Goal: Information Seeking & Learning: Find contact information

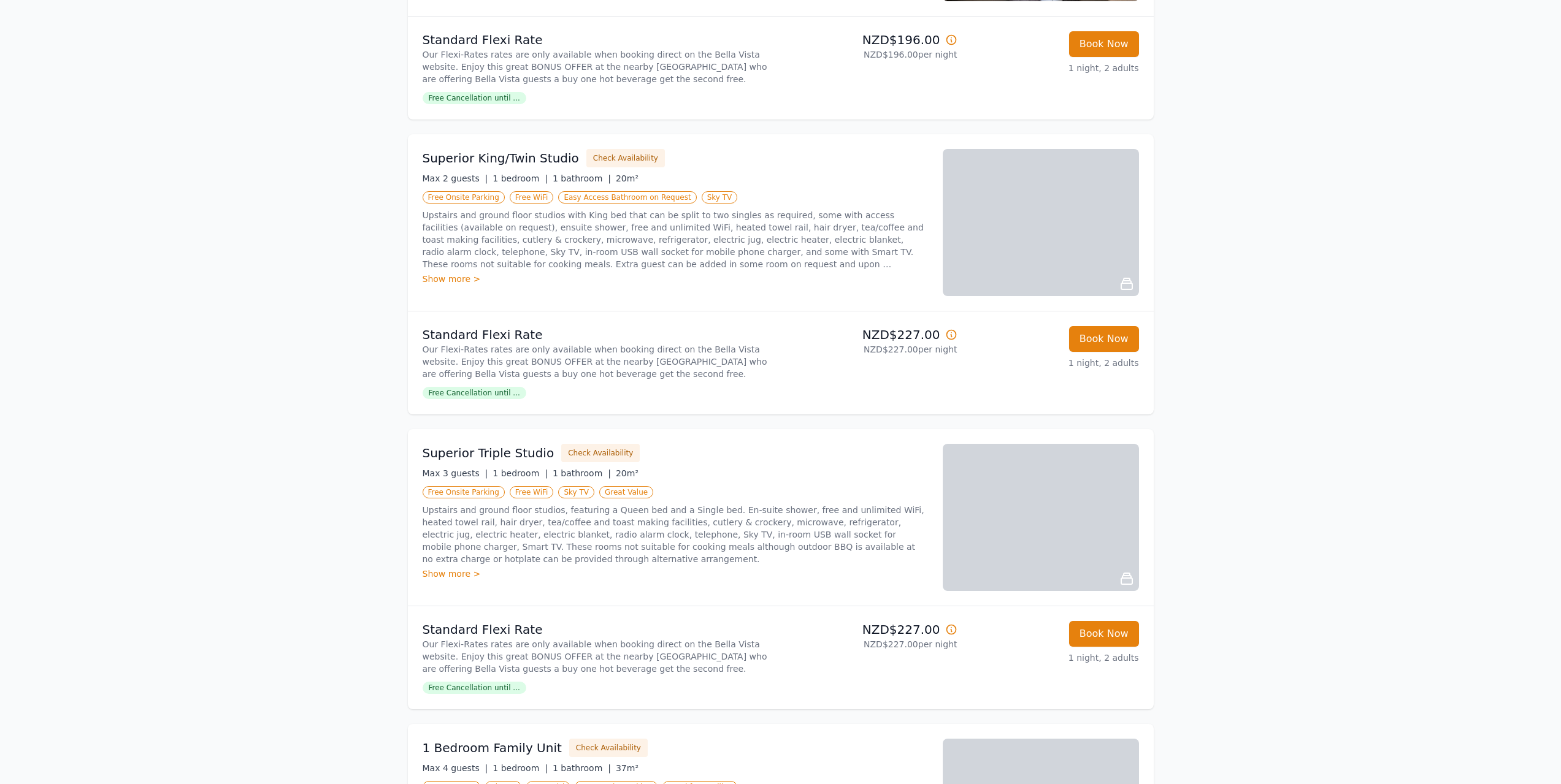
scroll to position [368, 0]
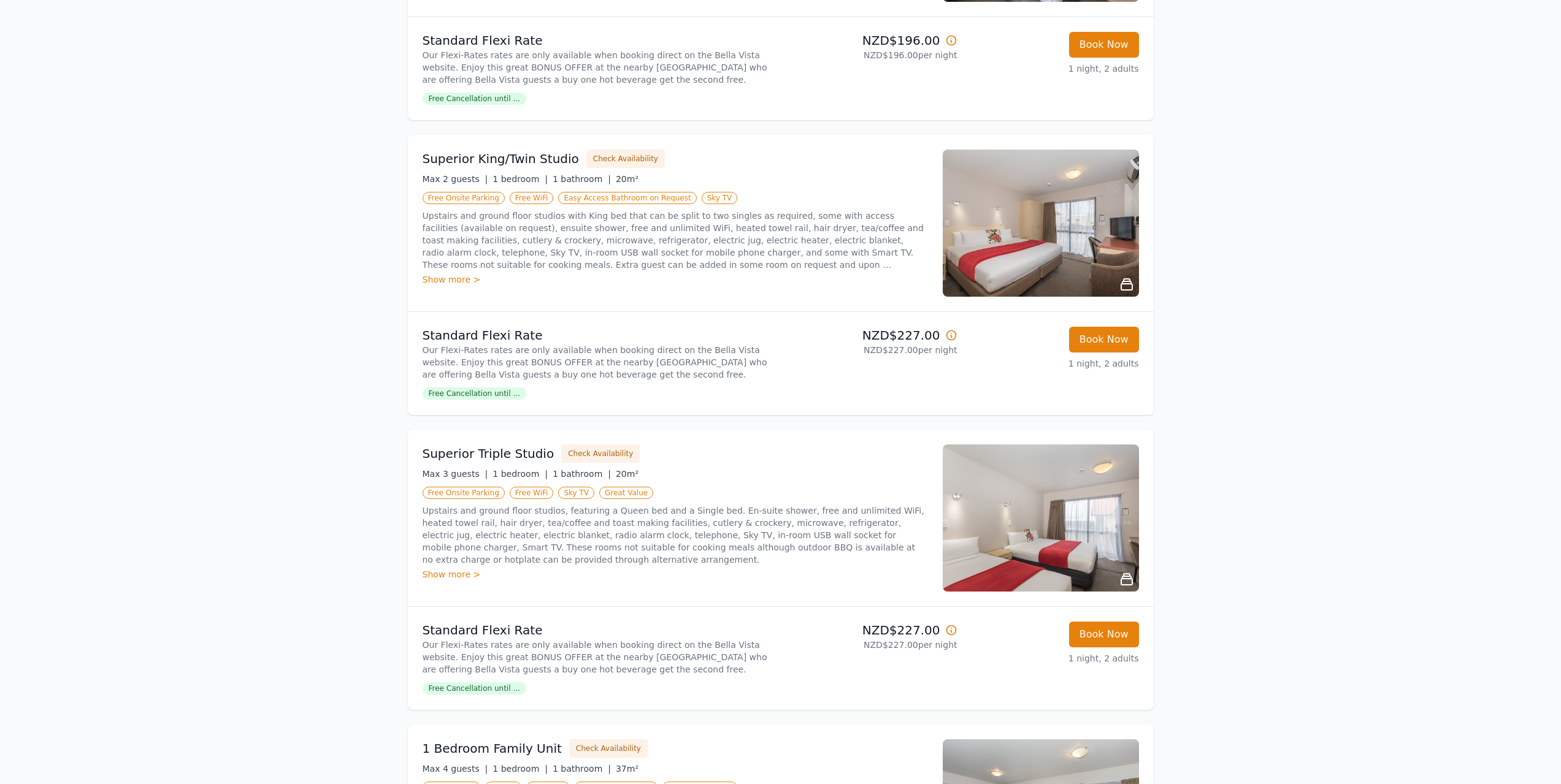
click at [452, 279] on div "Show more >" at bounding box center [676, 280] width 506 height 12
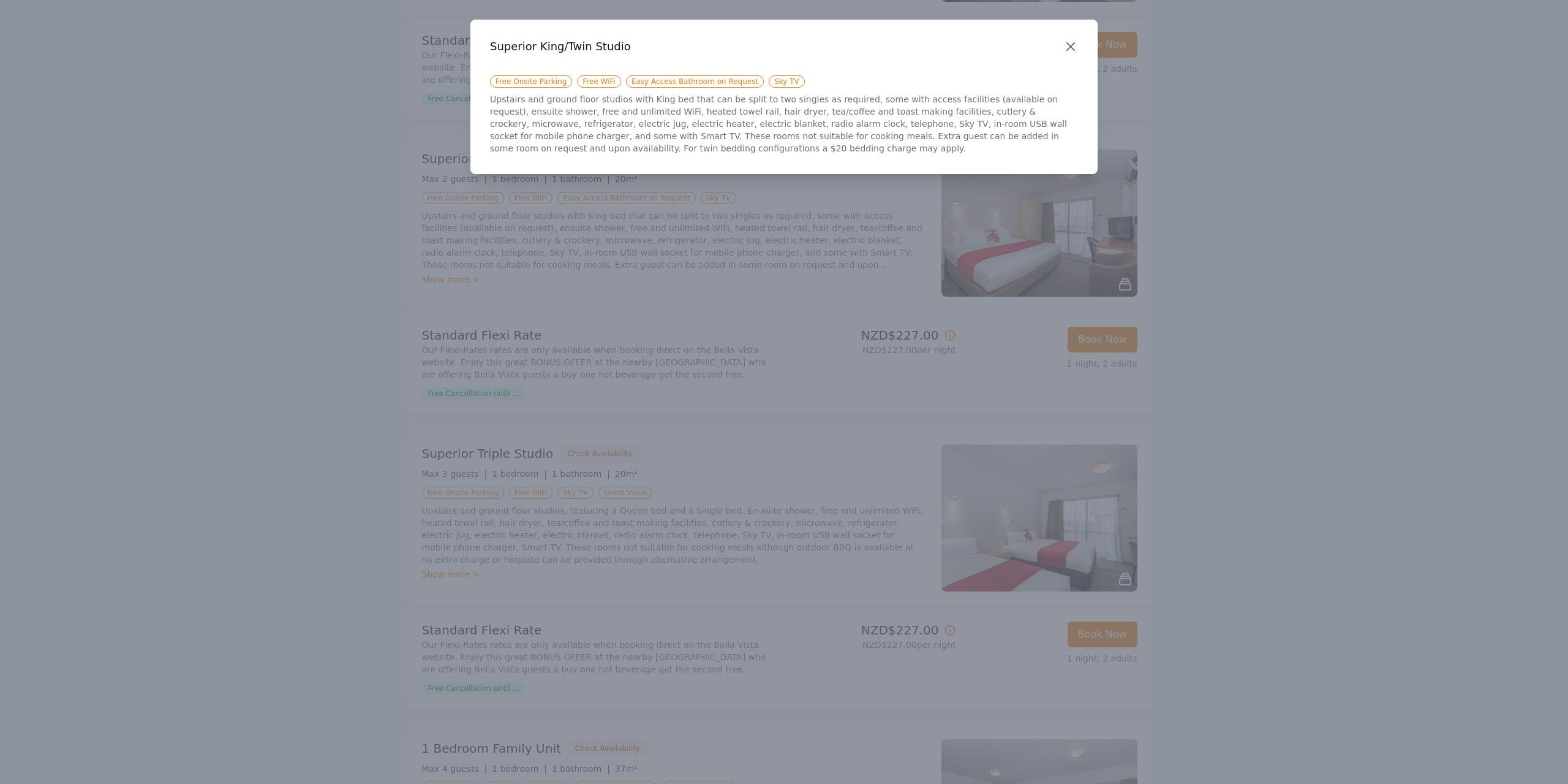
click at [1070, 47] on icon "button" at bounding box center [1071, 47] width 8 height 8
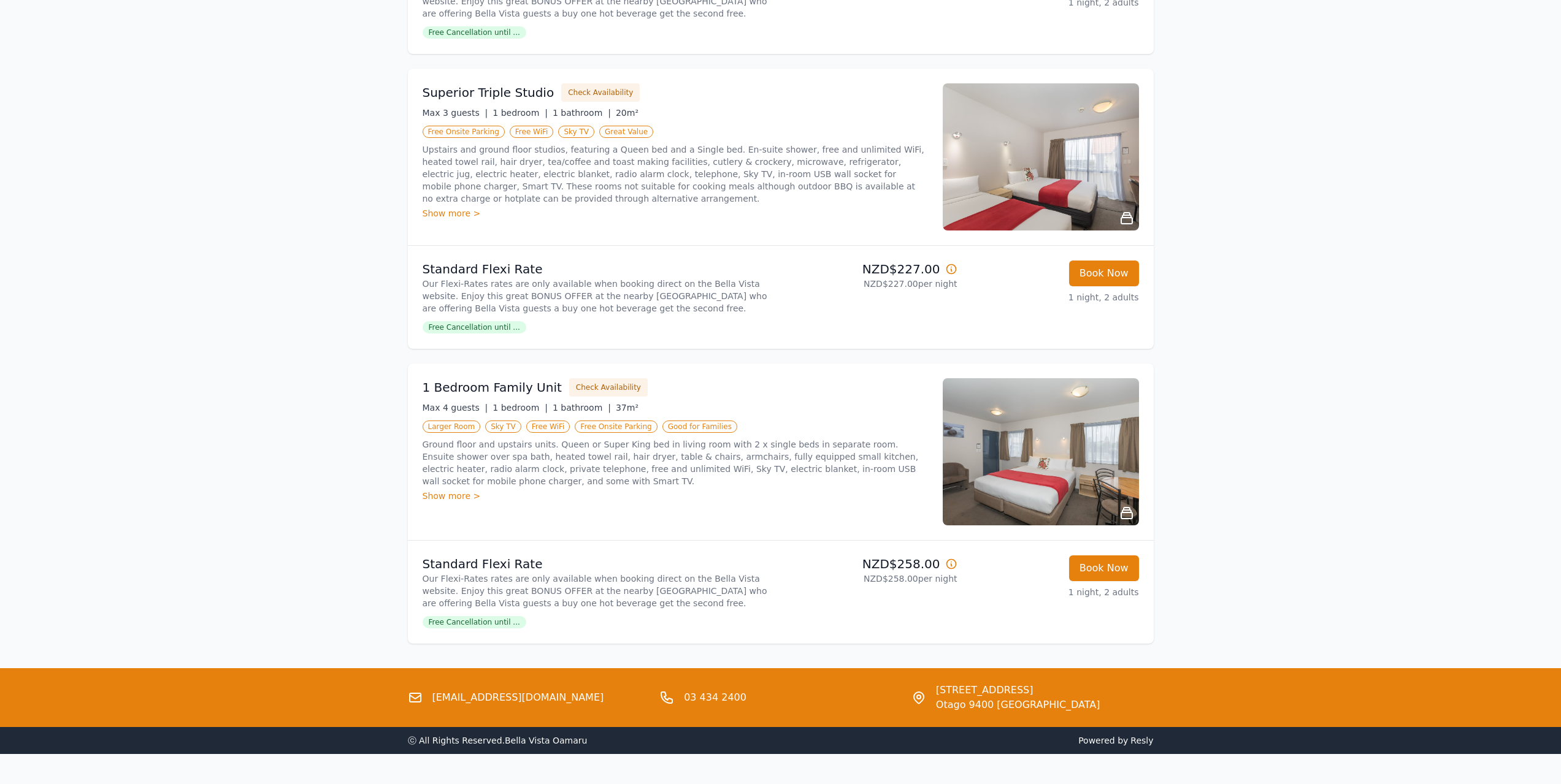
scroll to position [758, 0]
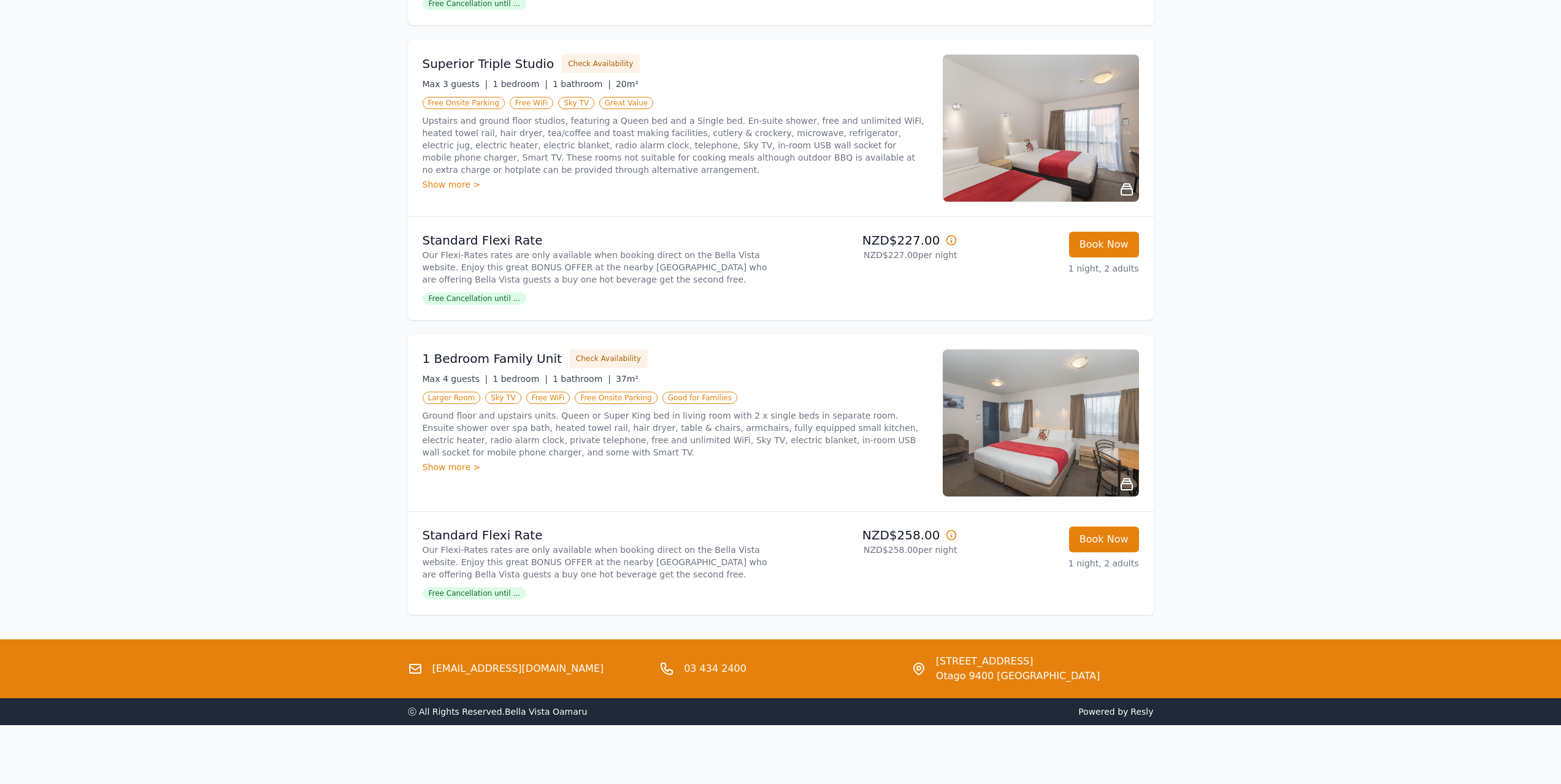
drag, startPoint x: 937, startPoint y: 663, endPoint x: 1054, endPoint y: 665, distance: 117.0
click at [1054, 665] on span "206 Thames Street, Oamaru" at bounding box center [1017, 661] width 164 height 14
copy span "206 Thames Street, Oamaru"
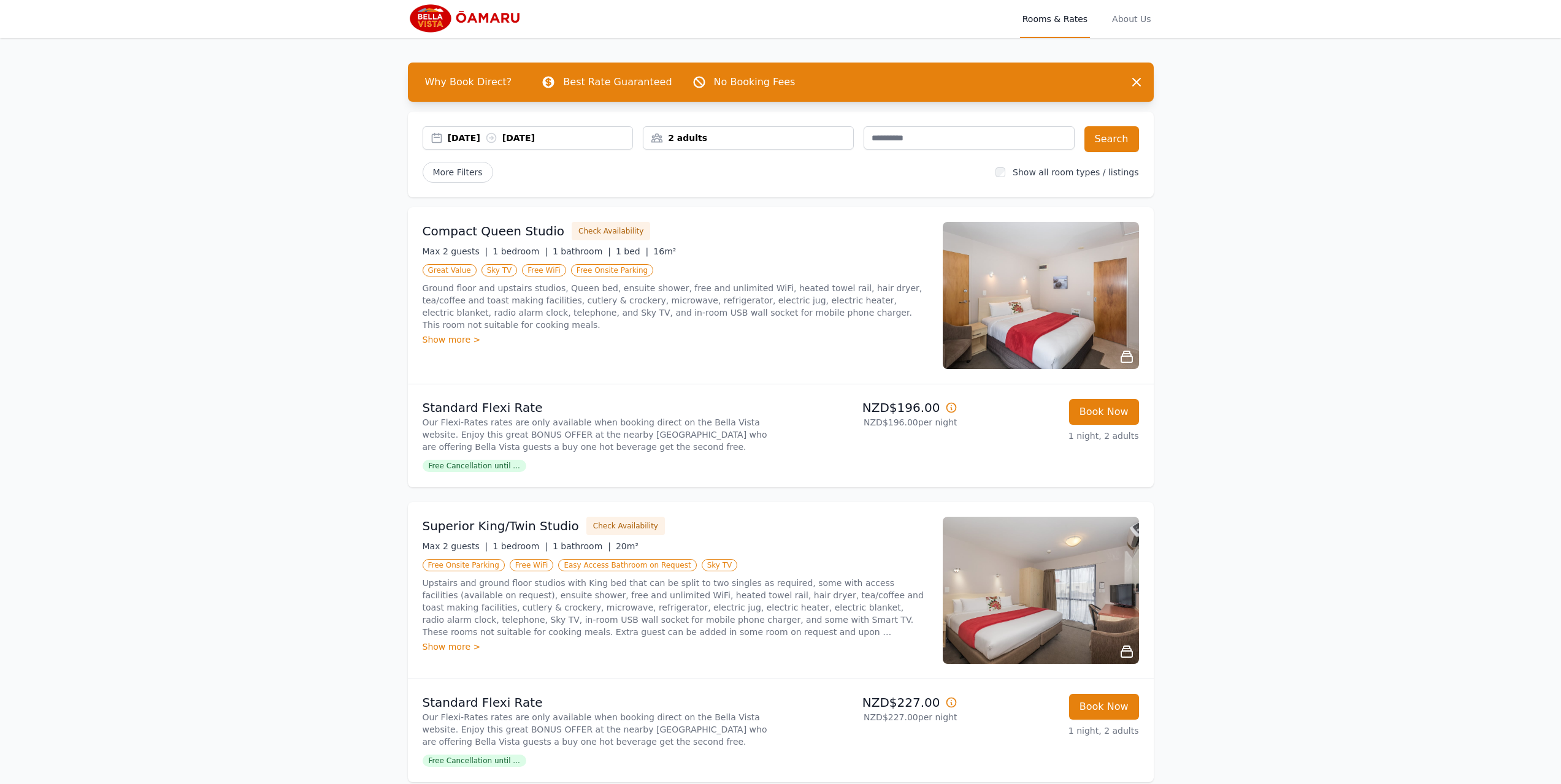
scroll to position [0, 0]
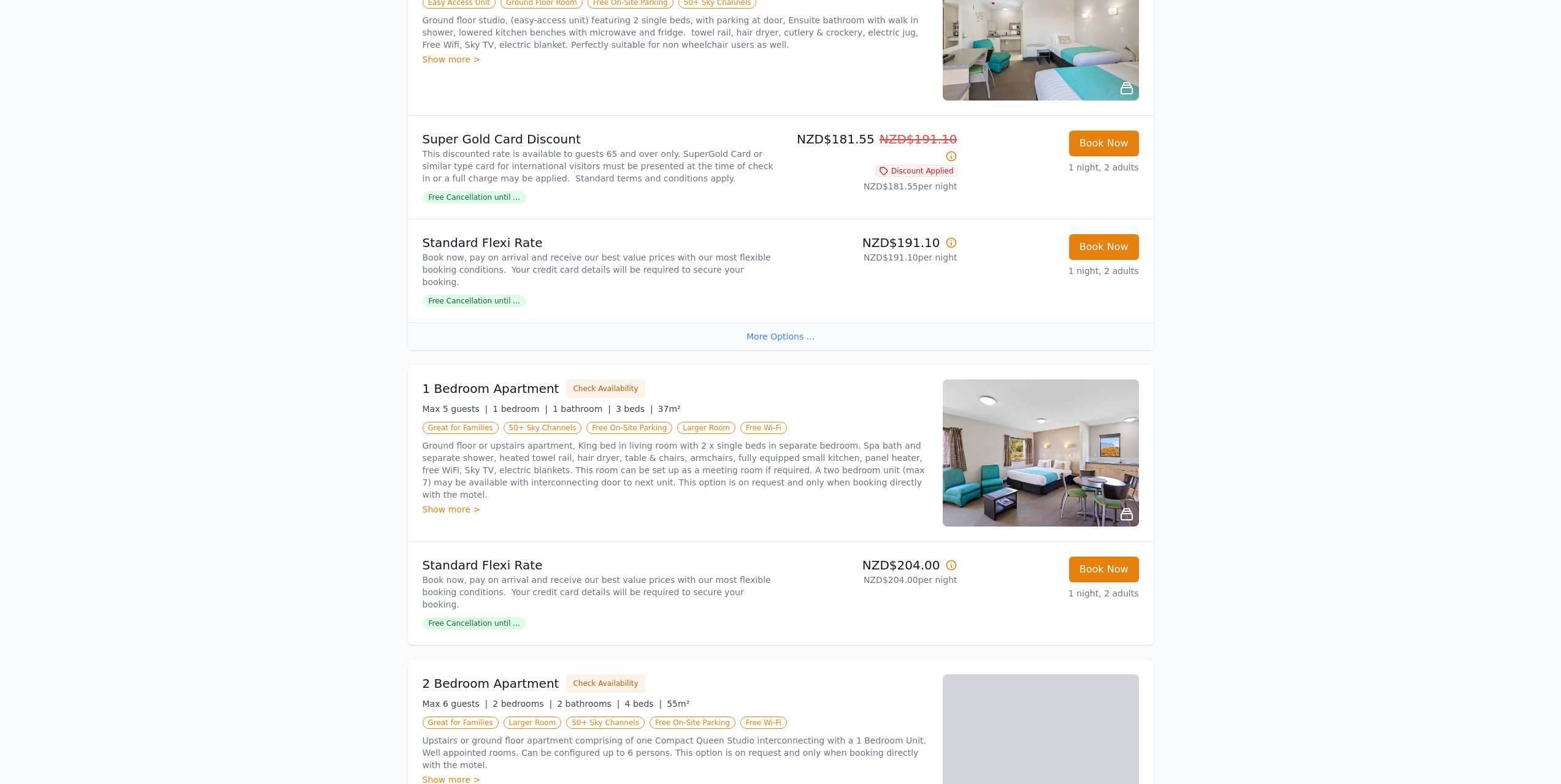
scroll to position [1652, 0]
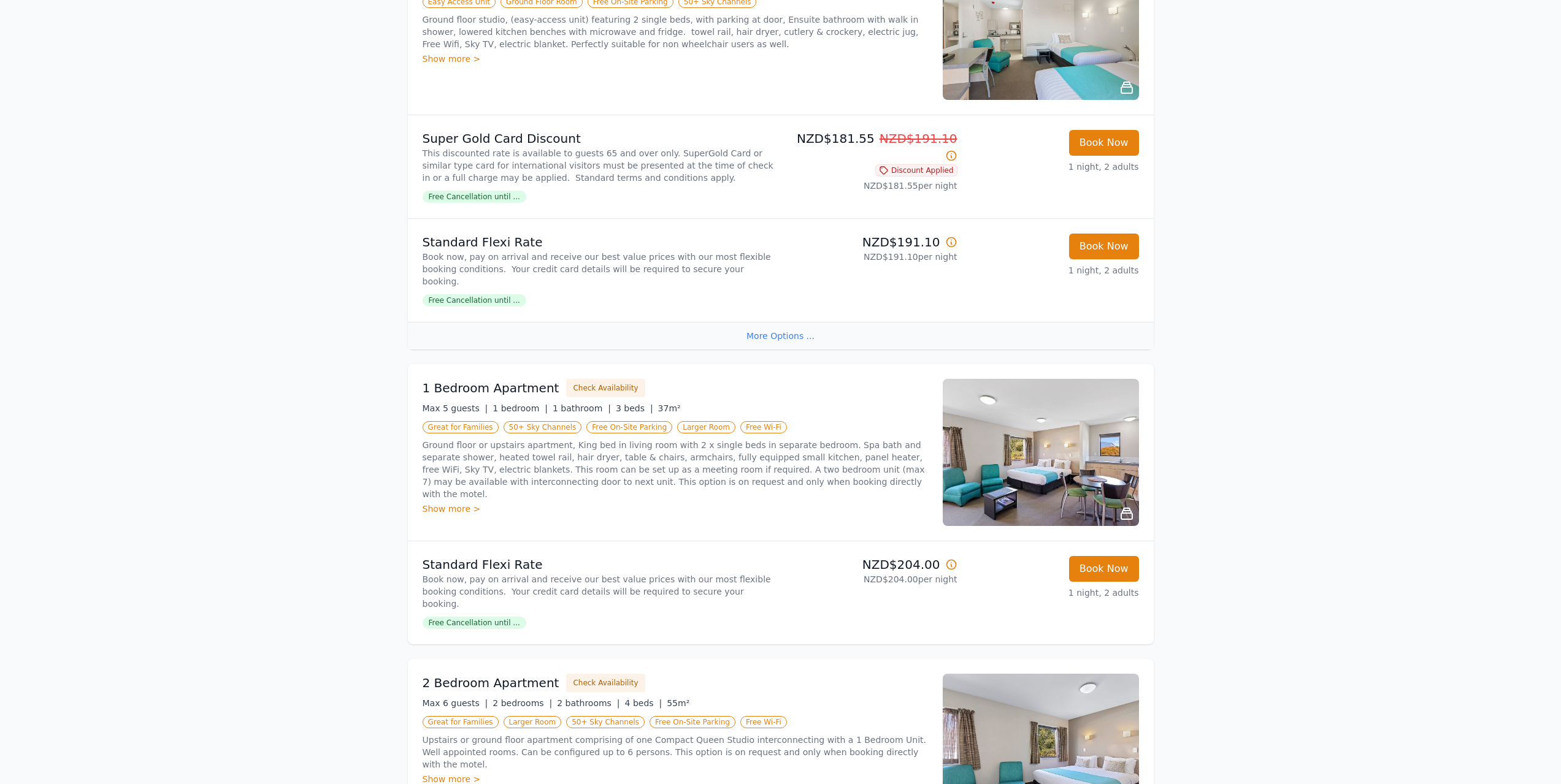
click at [493, 617] on span "Free Cancellation until ..." at bounding box center [475, 623] width 104 height 12
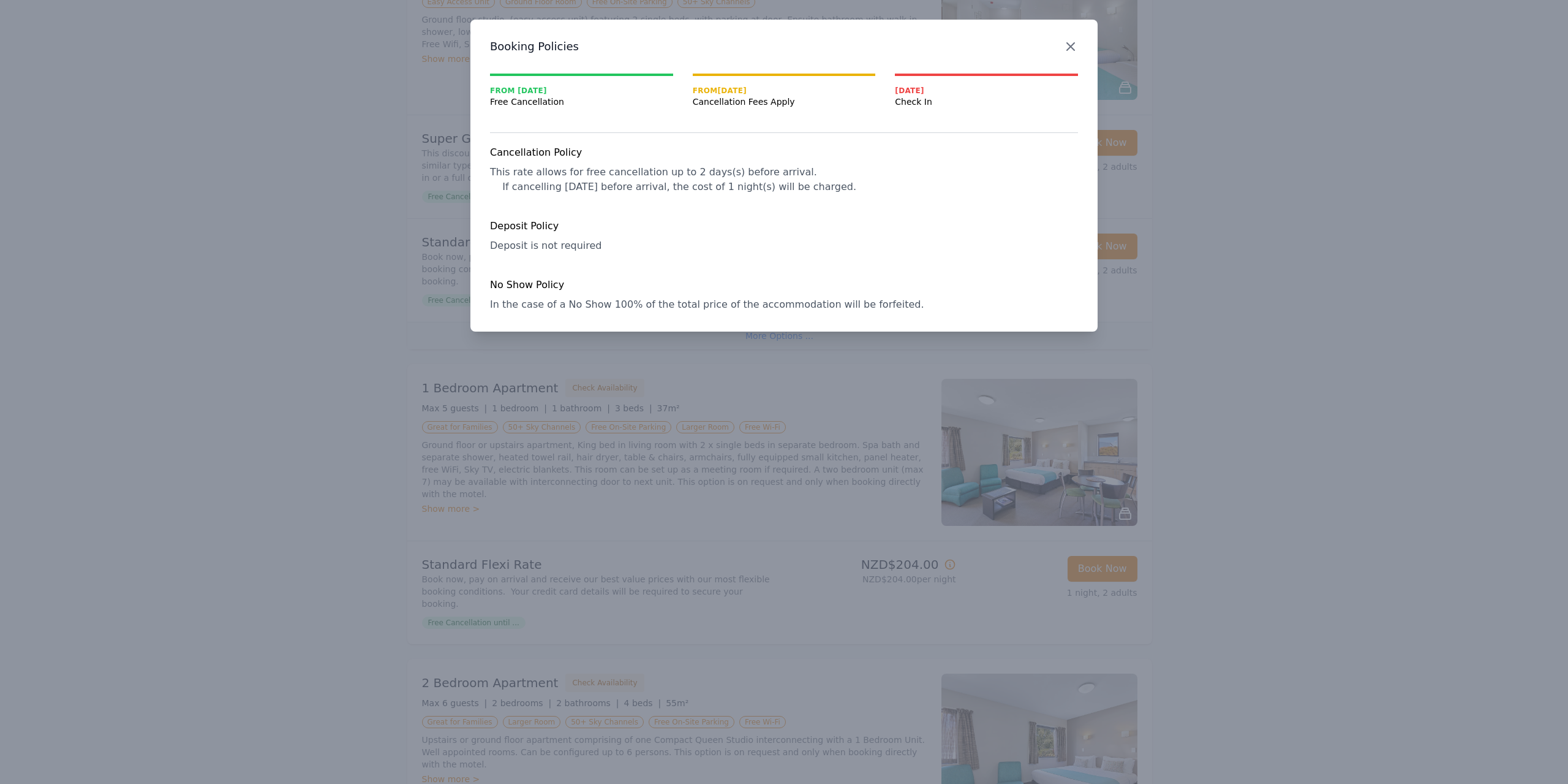
click at [1072, 43] on icon "button" at bounding box center [1070, 46] width 14 height 14
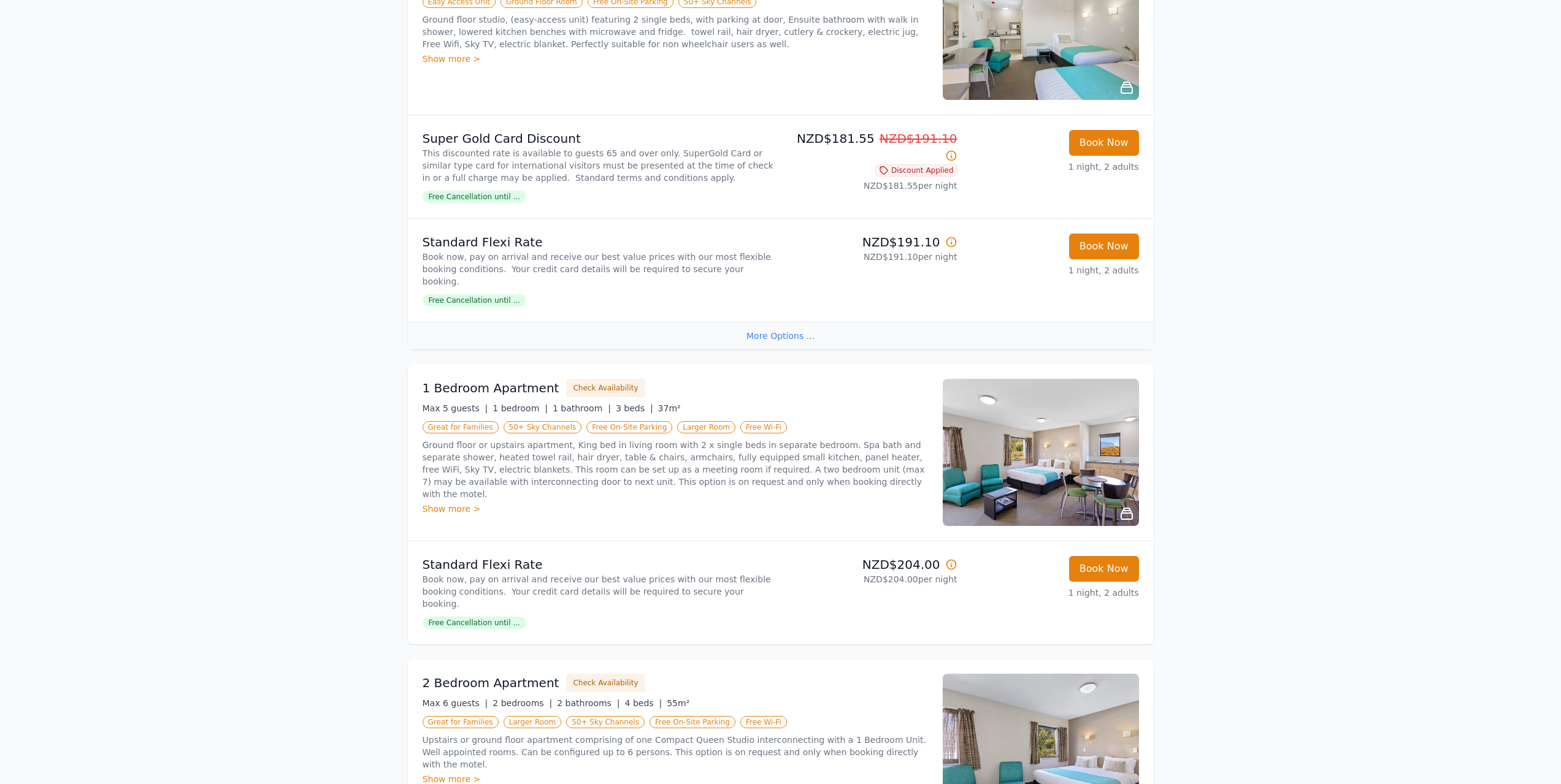
click at [1053, 477] on img at bounding box center [1041, 452] width 196 height 147
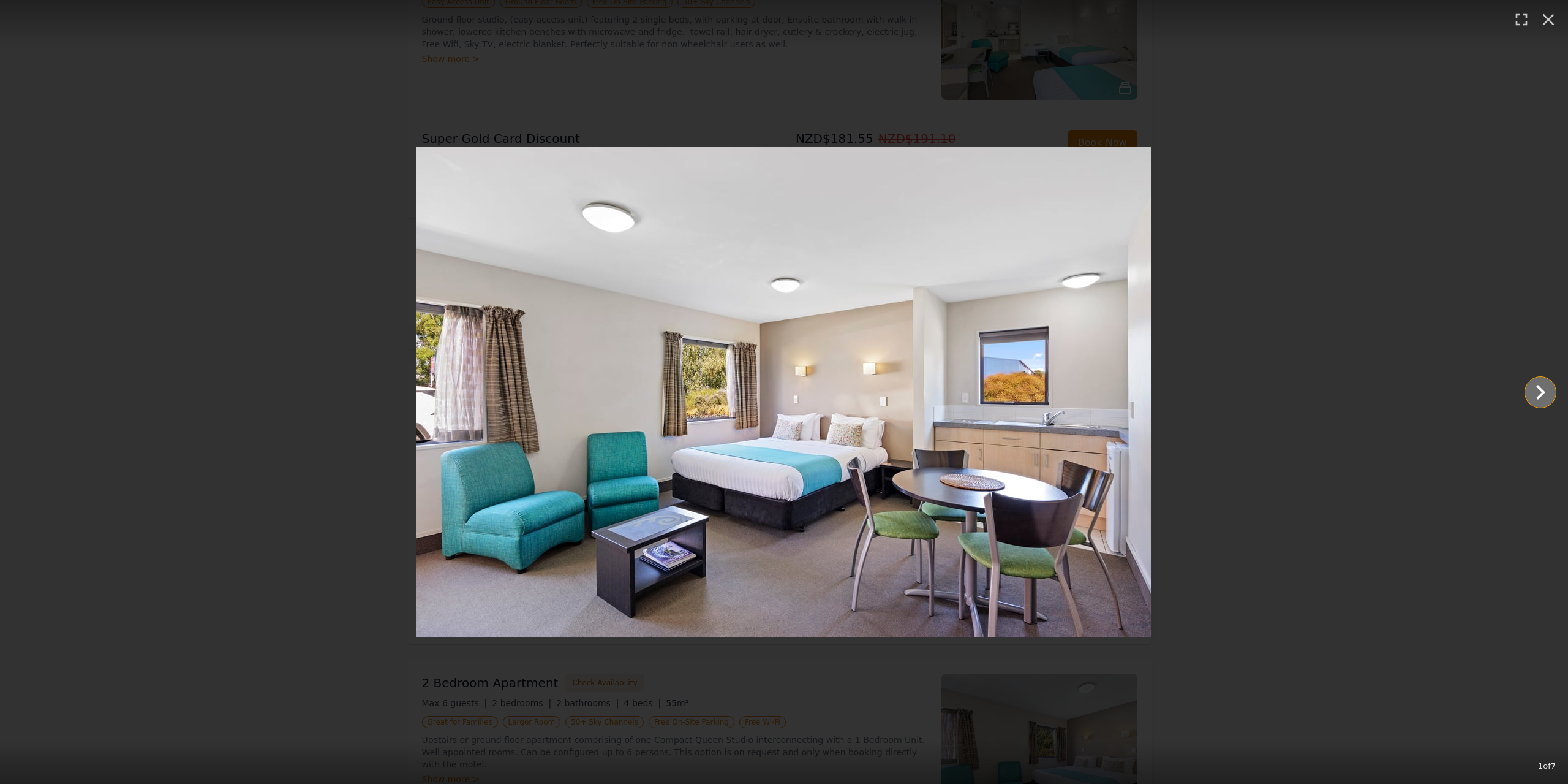
click at [1539, 395] on icon "Show slide 2 of 7" at bounding box center [1541, 392] width 10 height 14
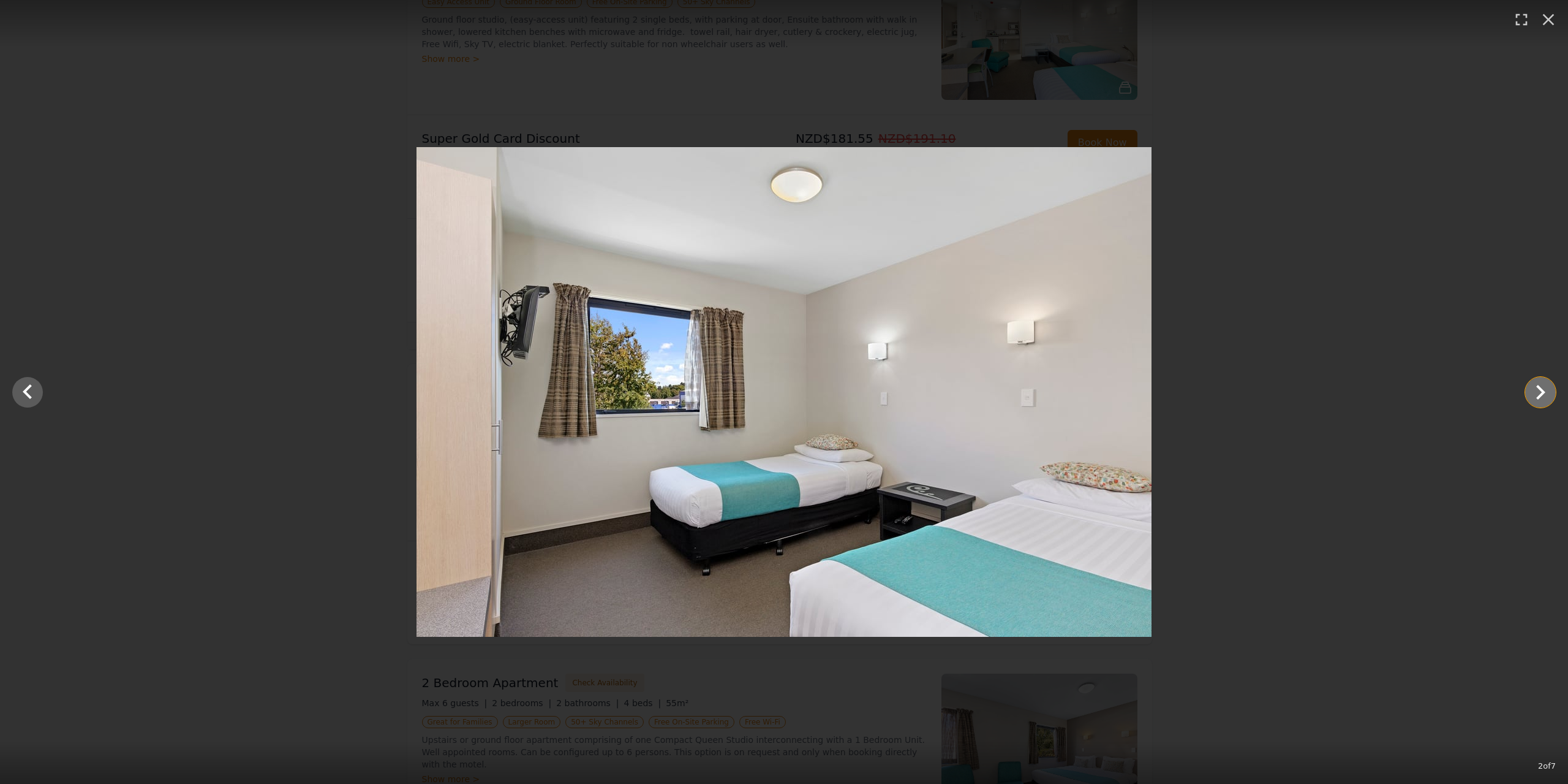
click at [1539, 396] on icon "Show slide 3 of 7" at bounding box center [1541, 392] width 10 height 14
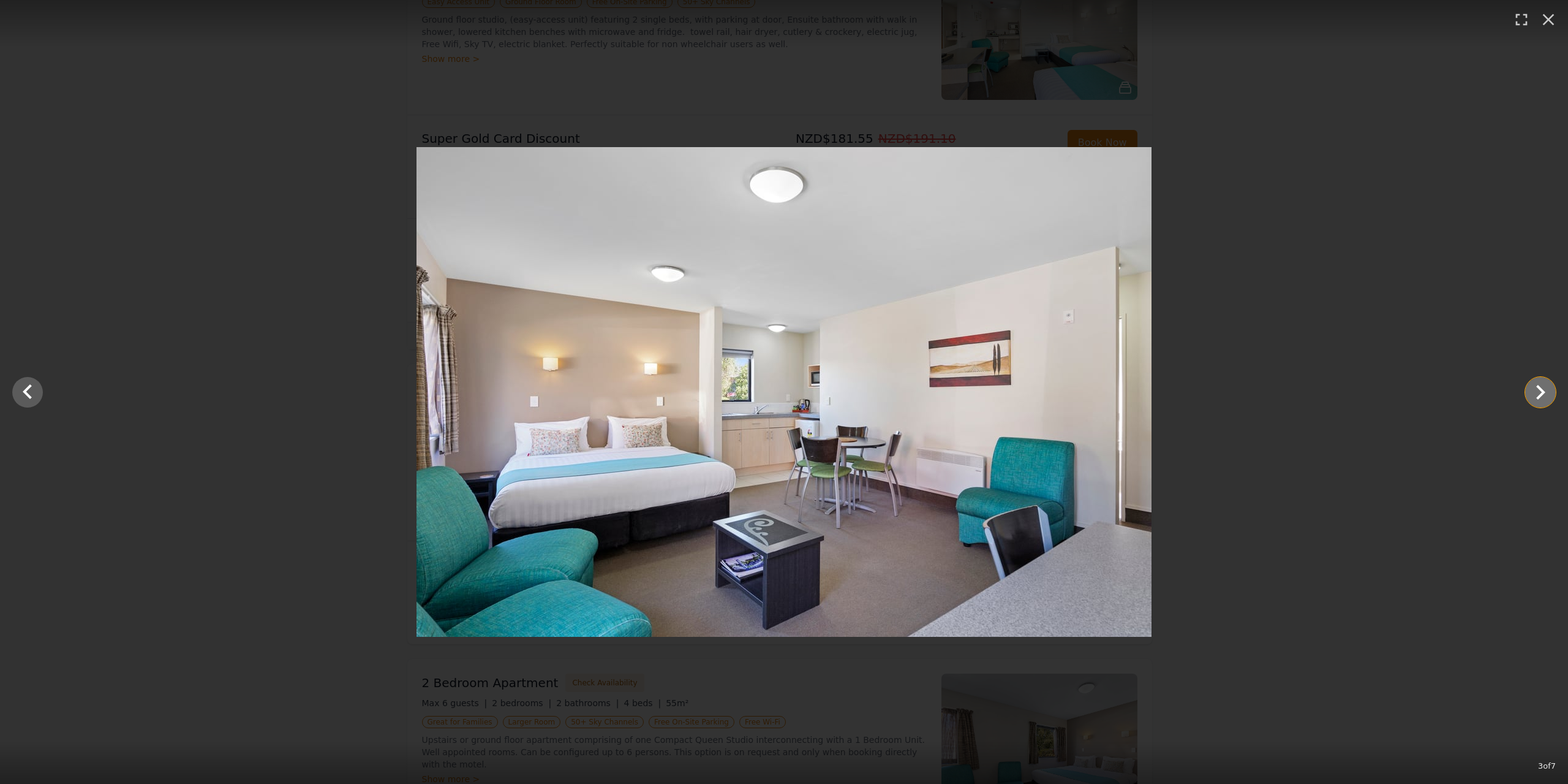
click at [1539, 396] on icon "Show slide 4 of 7" at bounding box center [1541, 392] width 10 height 14
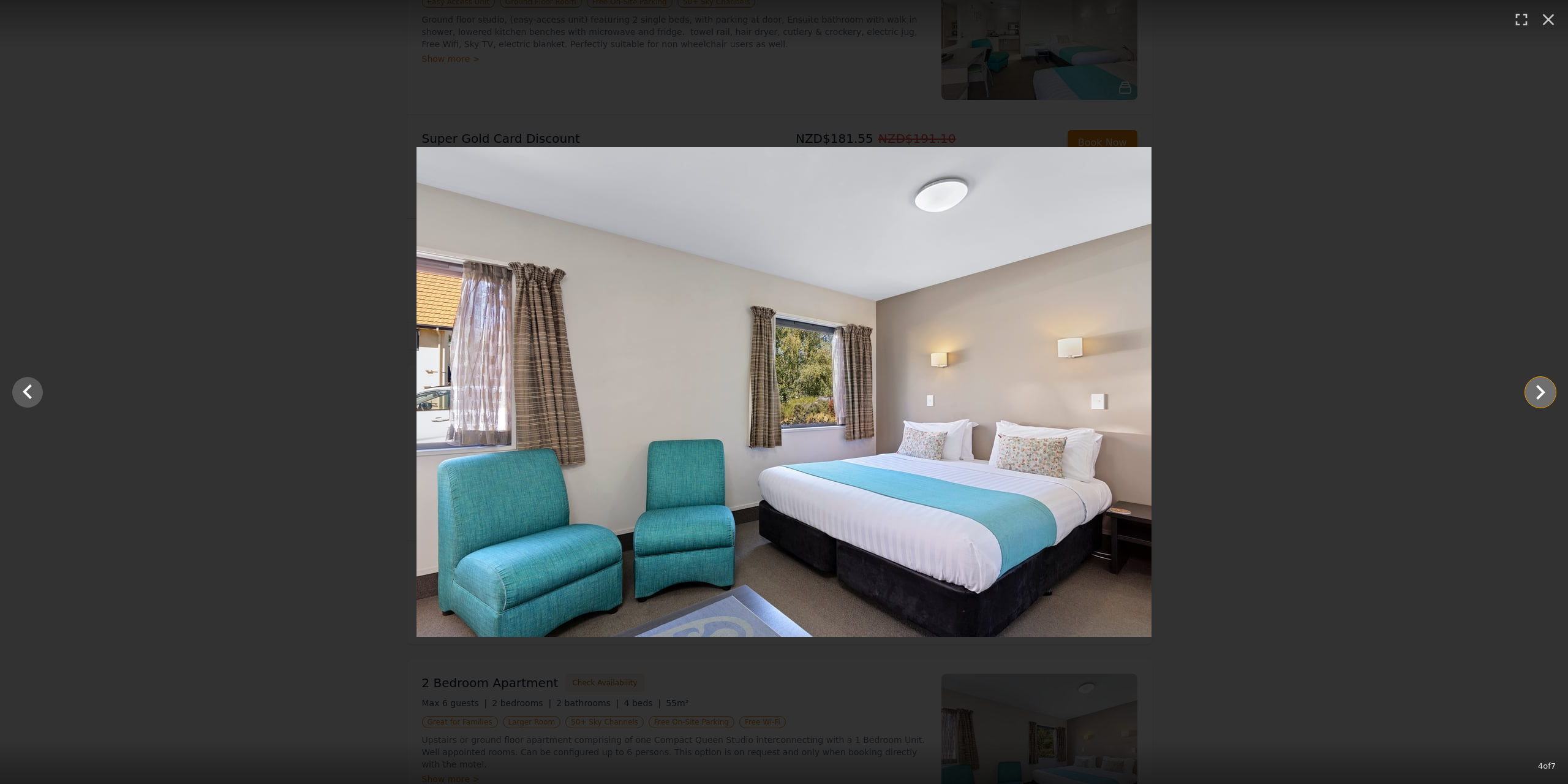
click at [1539, 396] on icon "Show slide 5 of 7" at bounding box center [1541, 392] width 10 height 14
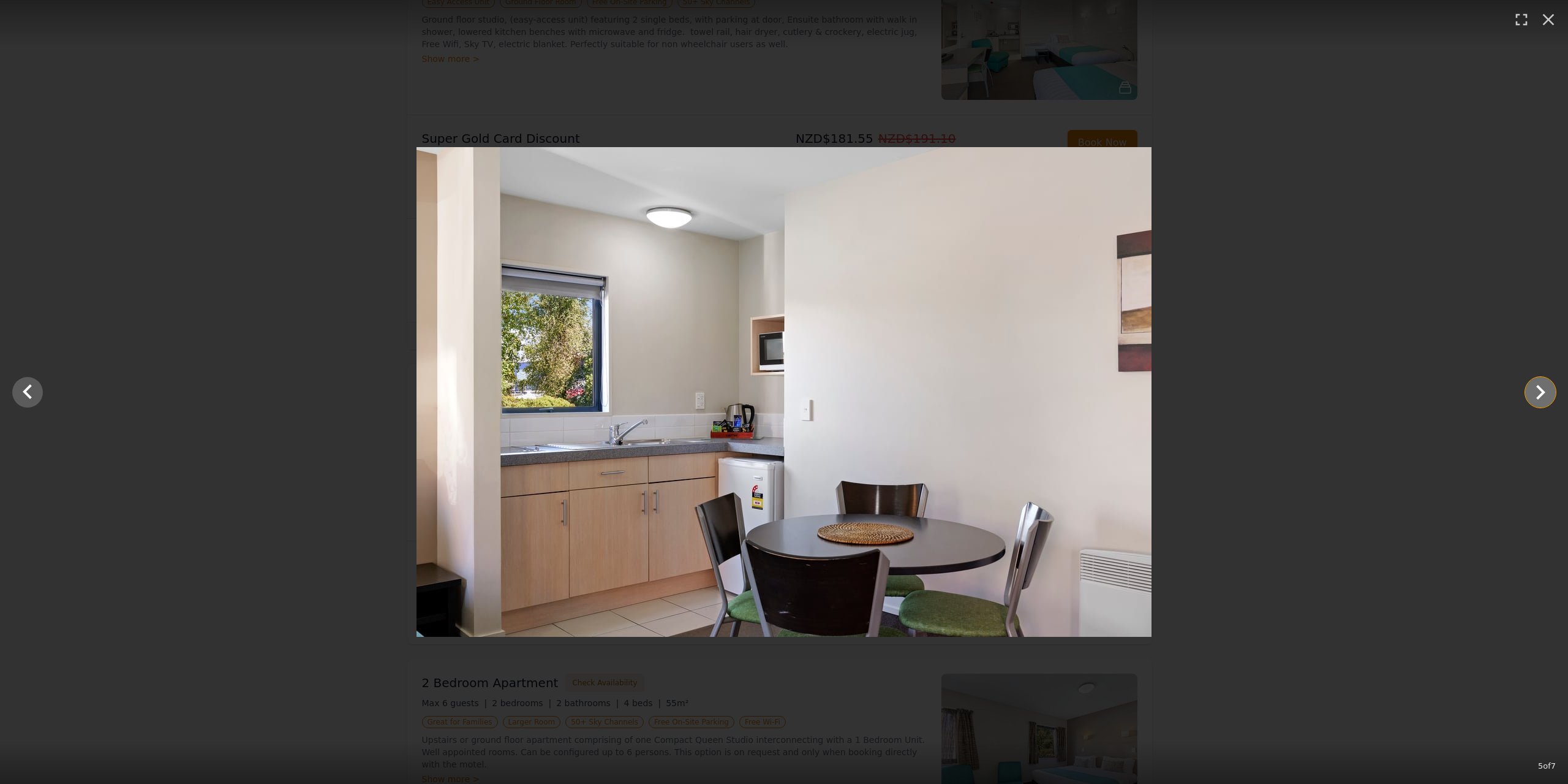
click at [1539, 396] on icon "Show slide 6 of 7" at bounding box center [1541, 392] width 10 height 14
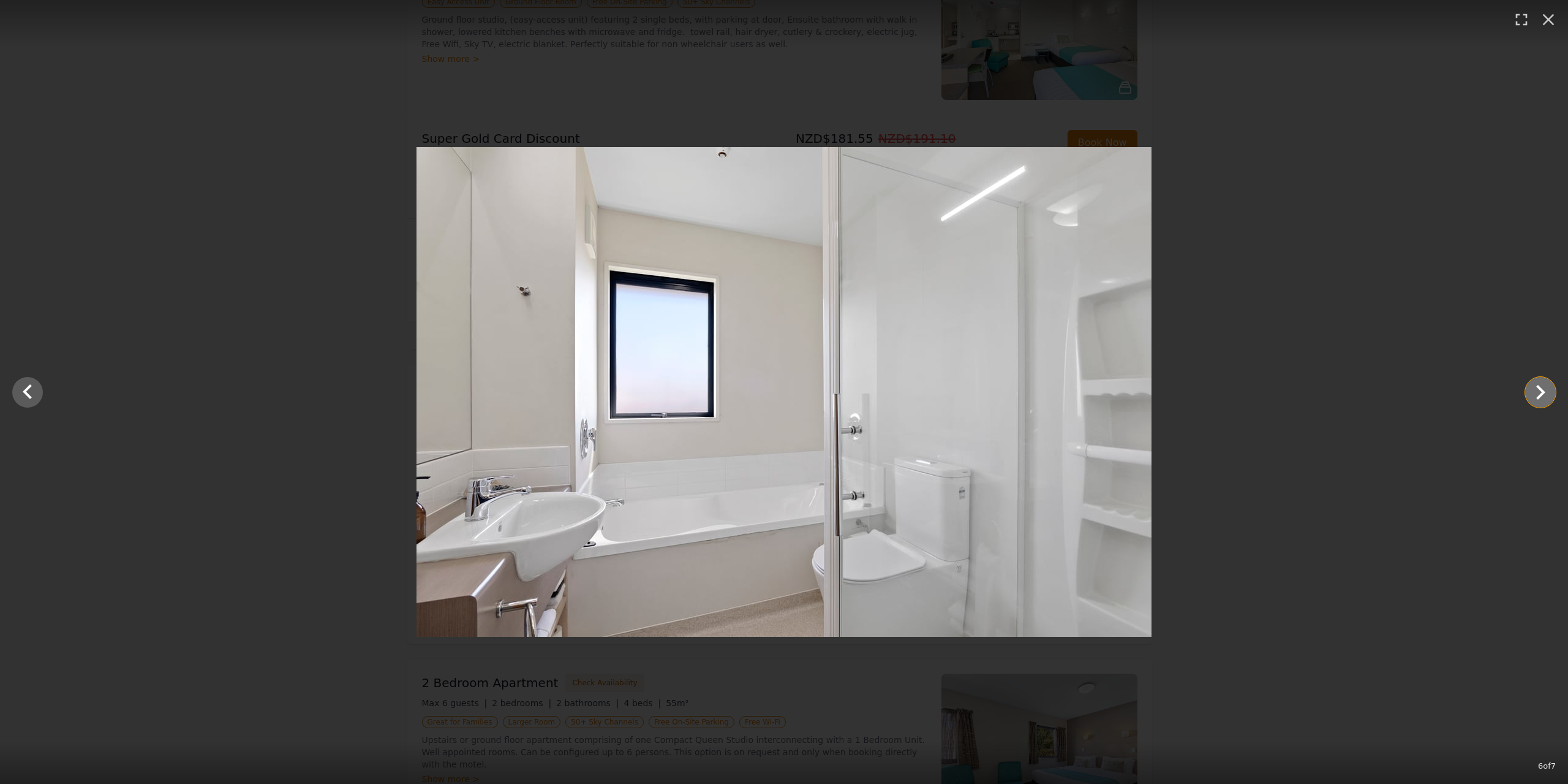
click at [1539, 396] on icon "Show slide 7 of 7" at bounding box center [1541, 392] width 10 height 14
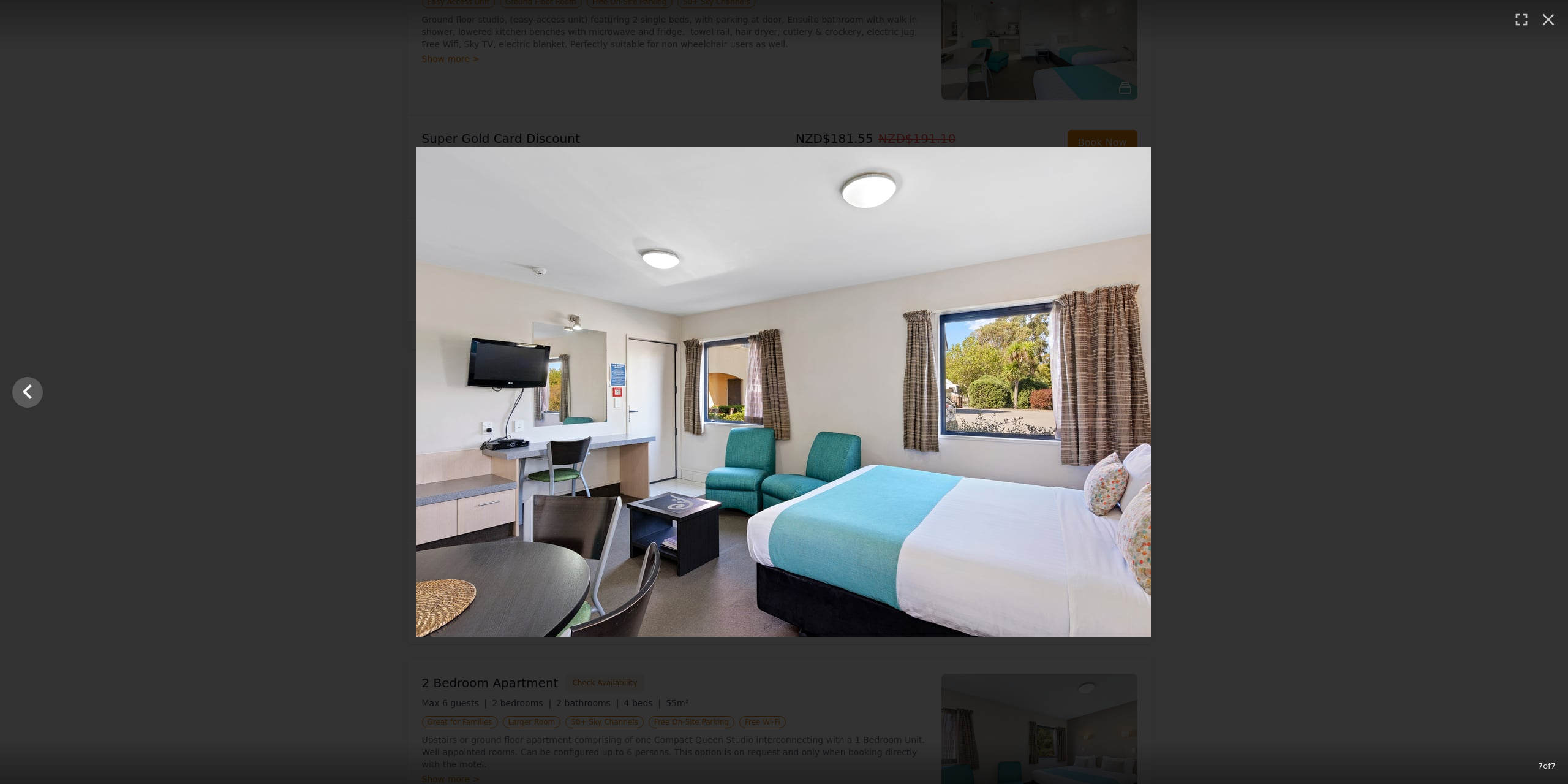
click at [1542, 396] on div at bounding box center [784, 392] width 1568 height 490
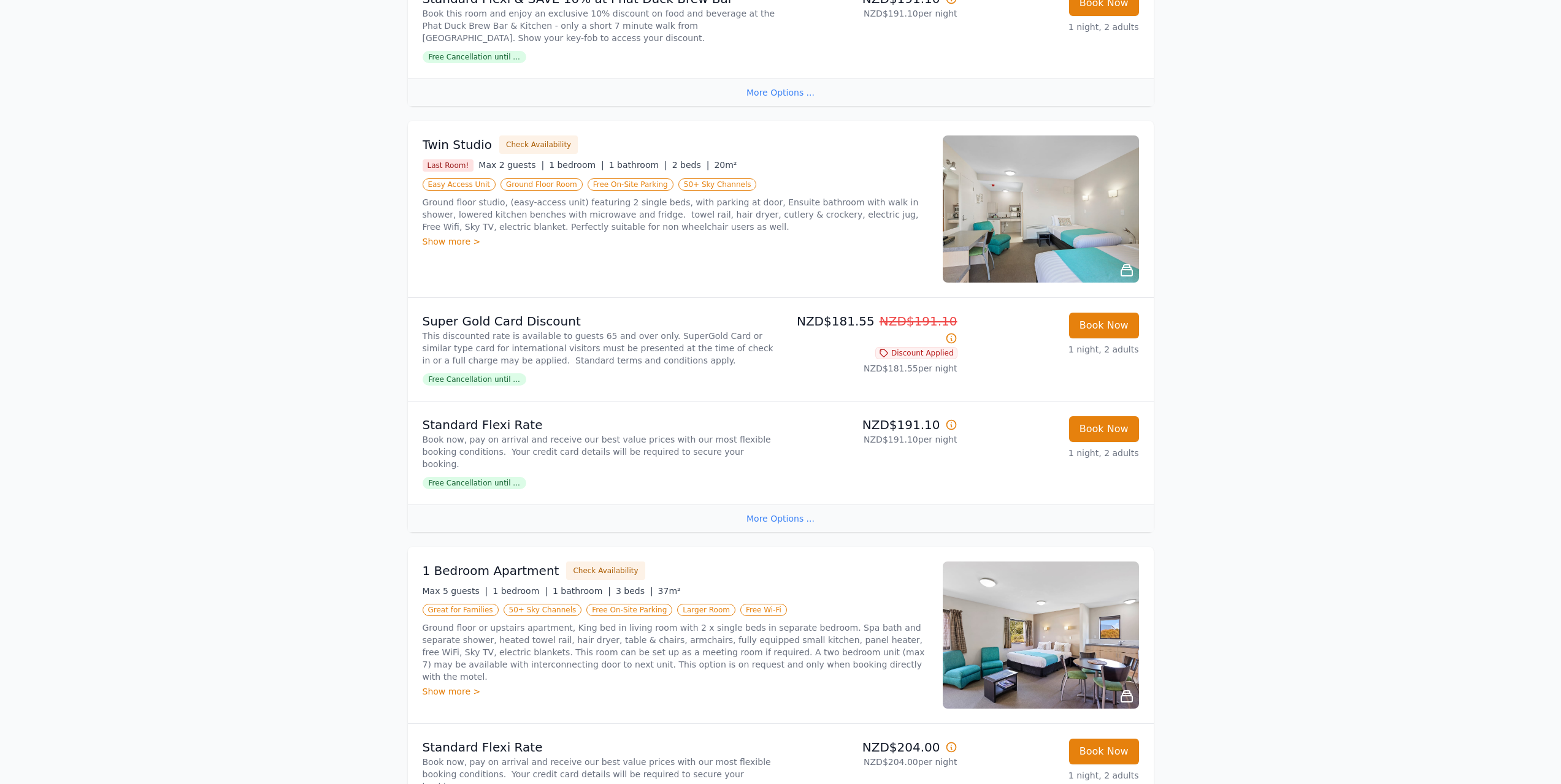
scroll to position [1468, 0]
